Goal: Transaction & Acquisition: Purchase product/service

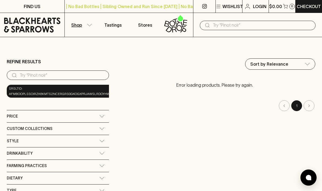
click at [26, 76] on input "search" at bounding box center [62, 75] width 85 height 9
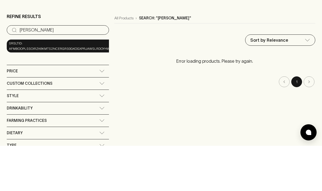
scroll to position [45, 0]
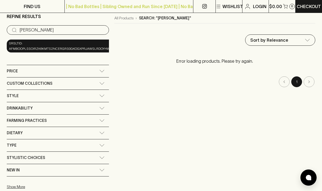
click at [64, 34] on input "[PERSON_NAME]" at bounding box center [62, 30] width 85 height 9
type input "D"
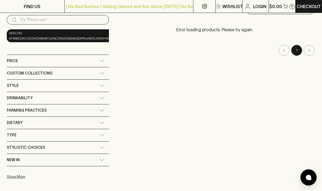
scroll to position [56, 0]
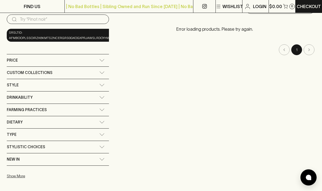
click at [29, 131] on div "Type" at bounding box center [58, 135] width 102 height 12
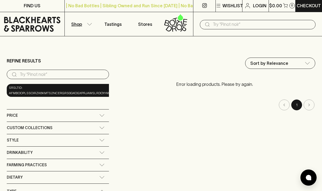
scroll to position [0, 0]
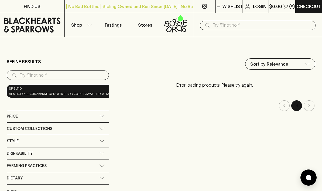
click at [221, 22] on input "text" at bounding box center [262, 25] width 98 height 9
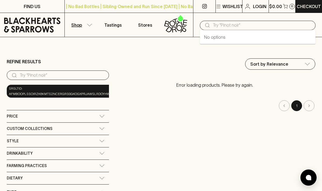
click at [218, 25] on input "text" at bounding box center [262, 25] width 98 height 9
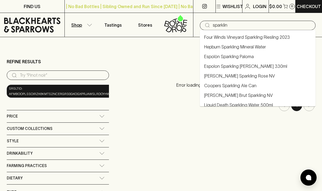
type input "sparkling"
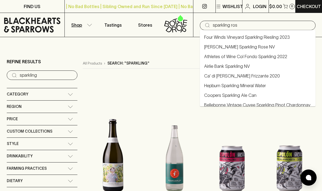
type input "sparkling rose"
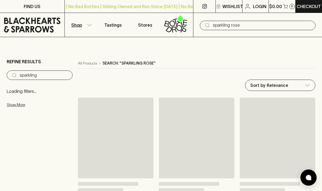
type input "sparkling rose"
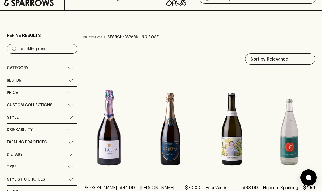
scroll to position [35, 0]
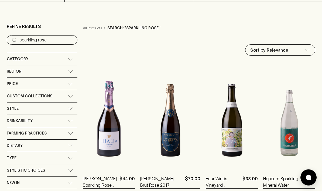
click at [26, 75] on div "Region" at bounding box center [37, 71] width 61 height 7
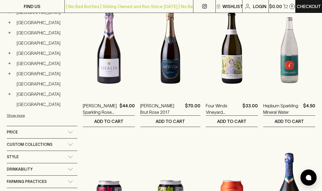
scroll to position [90, 0]
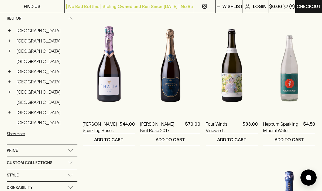
click at [17, 40] on link "[GEOGRAPHIC_DATA]" at bounding box center [45, 40] width 63 height 9
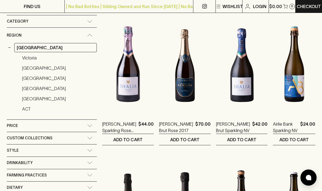
click at [28, 58] on link "Victoria" at bounding box center [58, 57] width 77 height 9
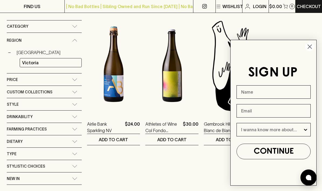
click at [309, 43] on circle "Close dialog" at bounding box center [309, 46] width 9 height 9
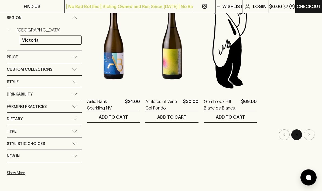
scroll to position [112, 0]
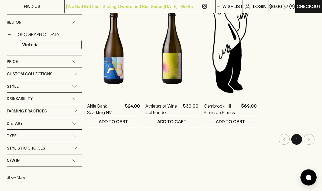
click at [32, 59] on div "Price" at bounding box center [39, 62] width 65 height 7
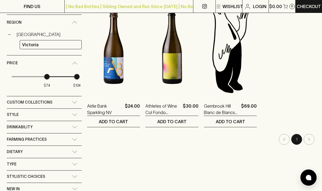
type input "75"
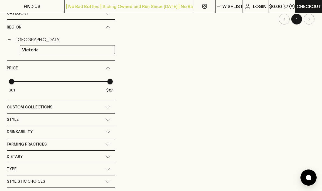
click at [40, 73] on div "Price" at bounding box center [61, 68] width 108 height 15
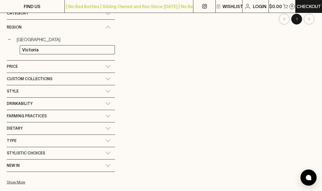
click at [14, 63] on span "Price" at bounding box center [12, 66] width 11 height 7
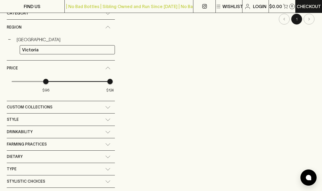
type input "97"
type input "106"
type input "109"
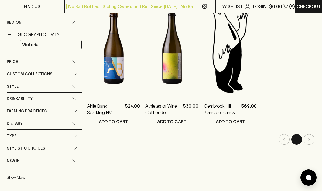
click at [14, 59] on span "Price" at bounding box center [12, 62] width 11 height 7
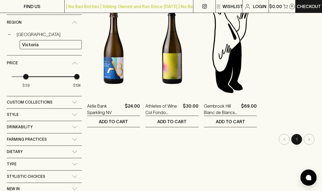
type input "40"
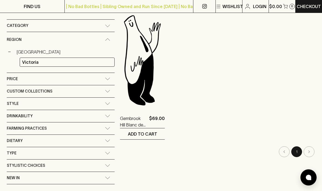
scroll to position [94, 0]
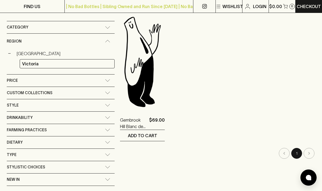
click at [13, 75] on div "Price" at bounding box center [61, 81] width 108 height 12
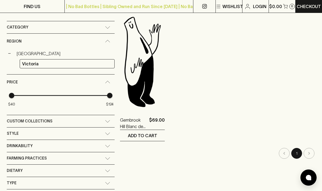
click at [10, 94] on span "$40" at bounding box center [11, 95] width 5 height 5
